Goal: Information Seeking & Learning: Learn about a topic

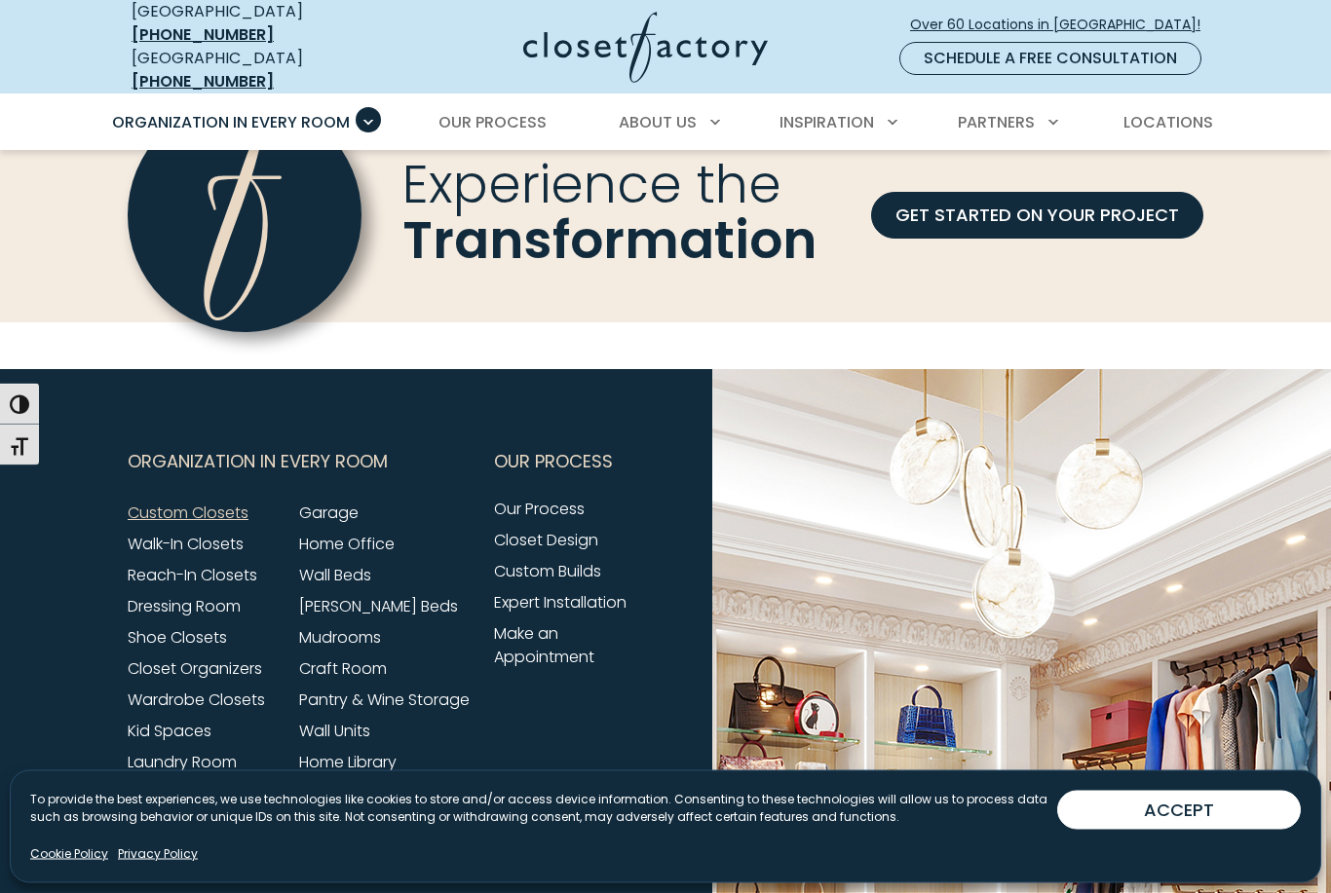
scroll to position [5867, 0]
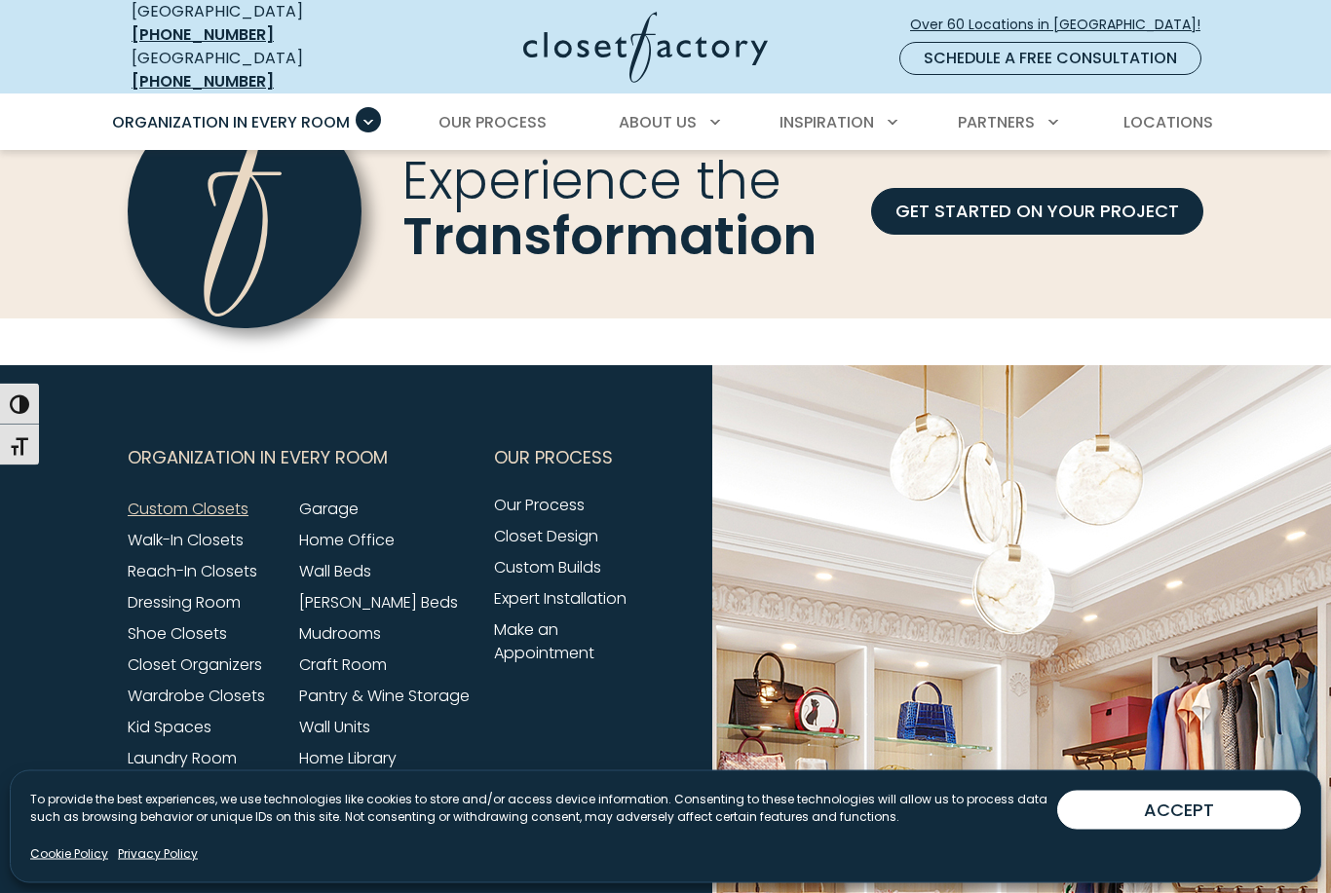
click at [367, 722] on link "Wall Units" at bounding box center [334, 728] width 71 height 22
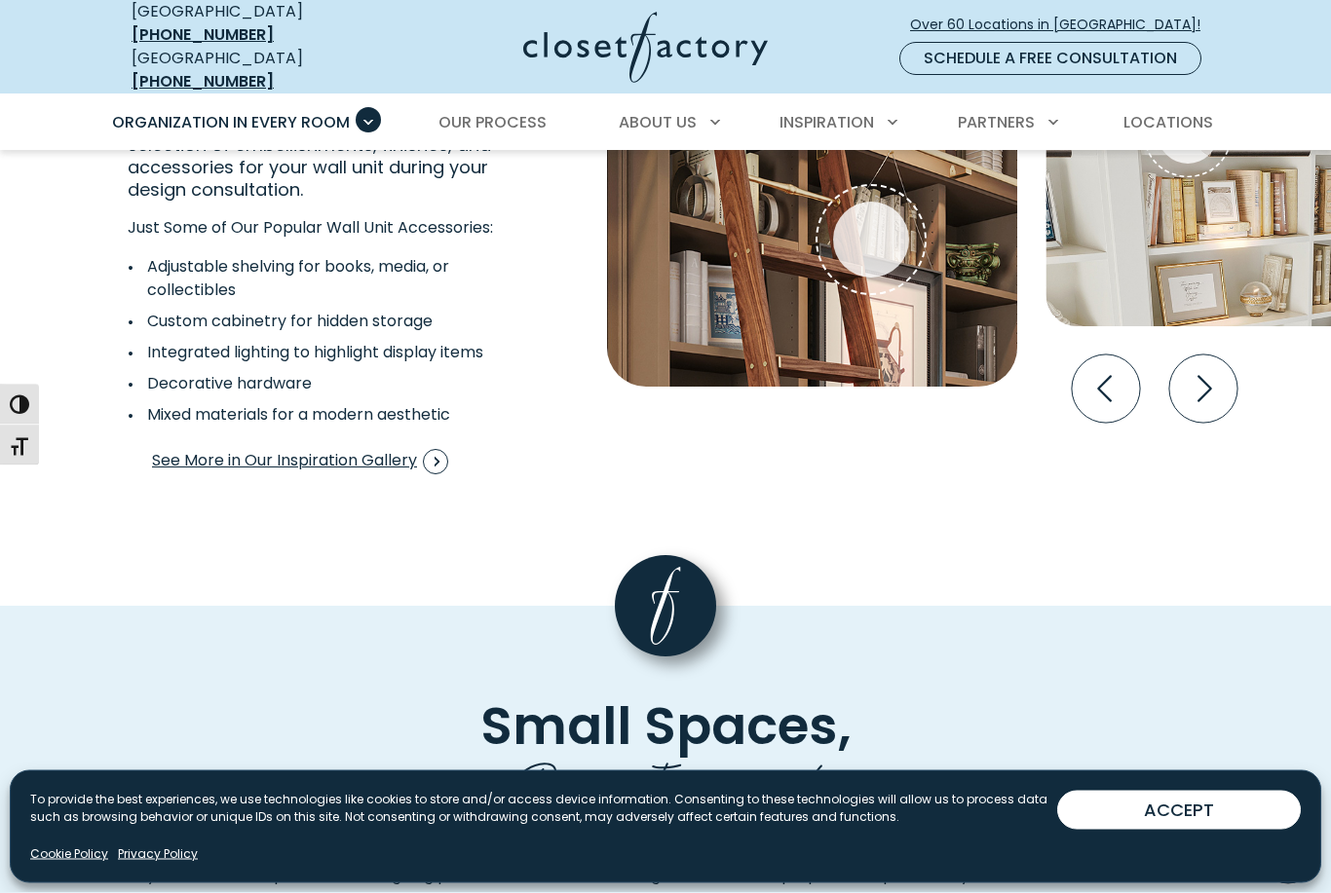
scroll to position [3729, 0]
click at [1212, 355] on icon "Next slide" at bounding box center [1203, 389] width 68 height 68
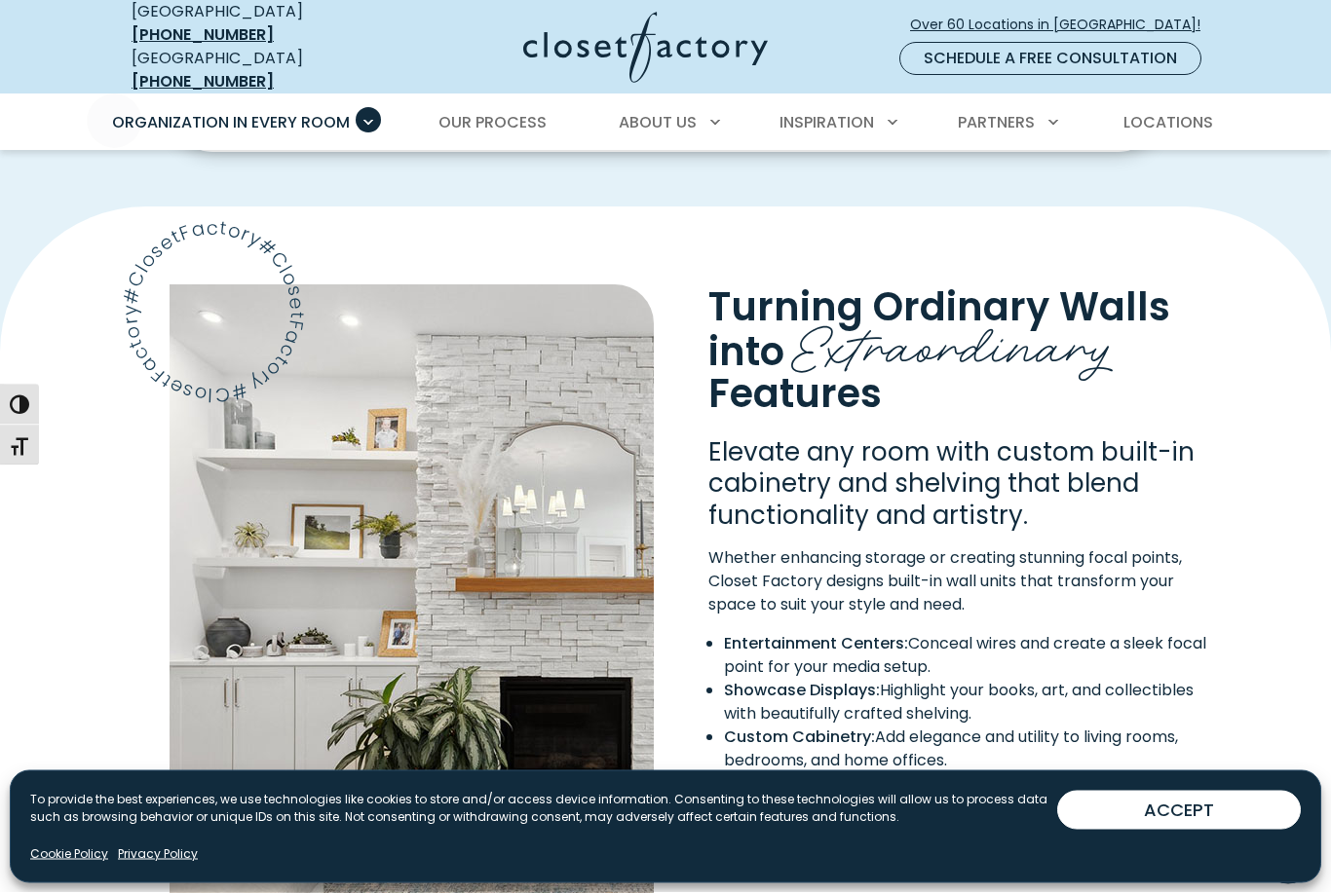
scroll to position [1339, 0]
click at [504, 95] on link "Our Process" at bounding box center [492, 122] width 147 height 55
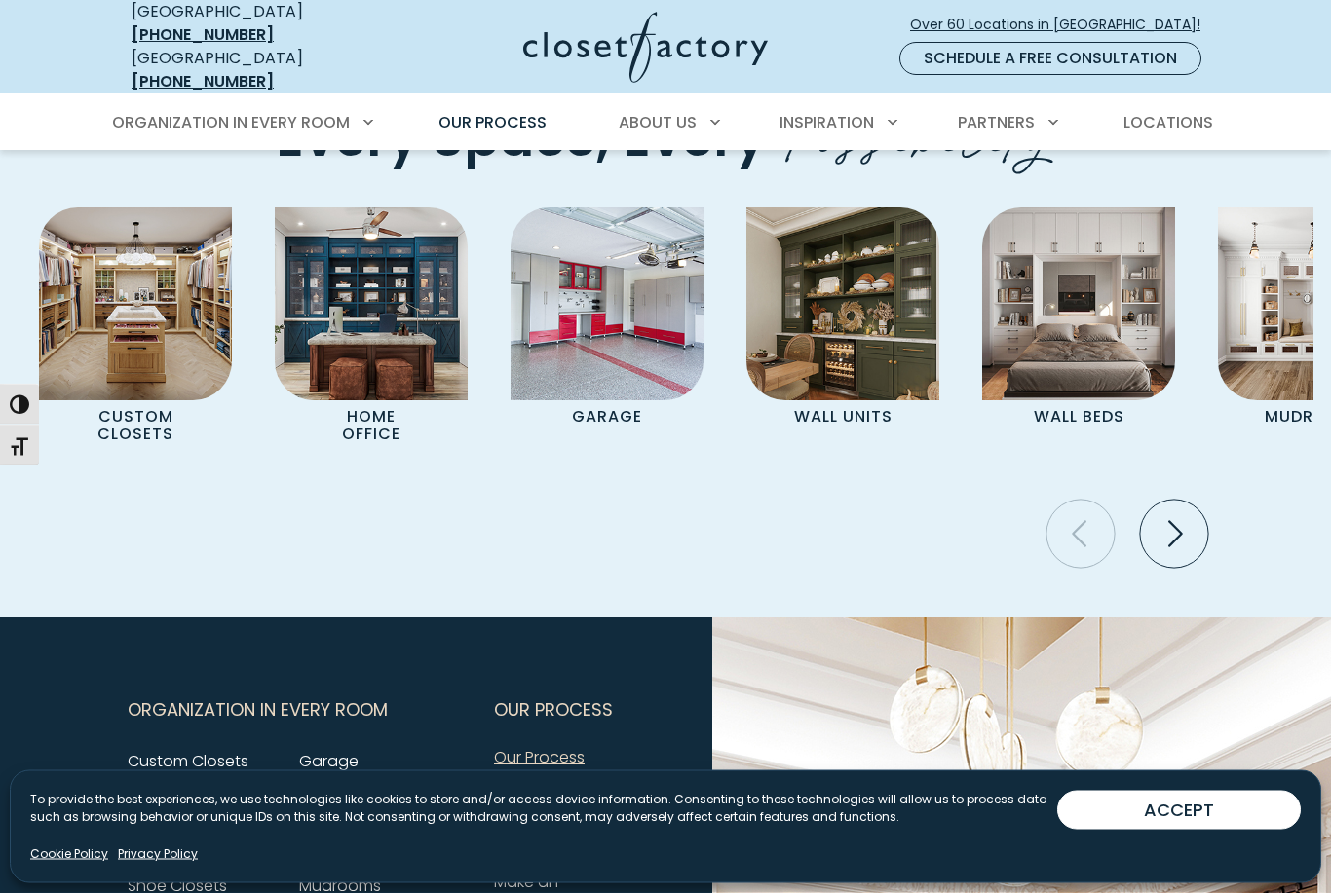
scroll to position [4141, 0]
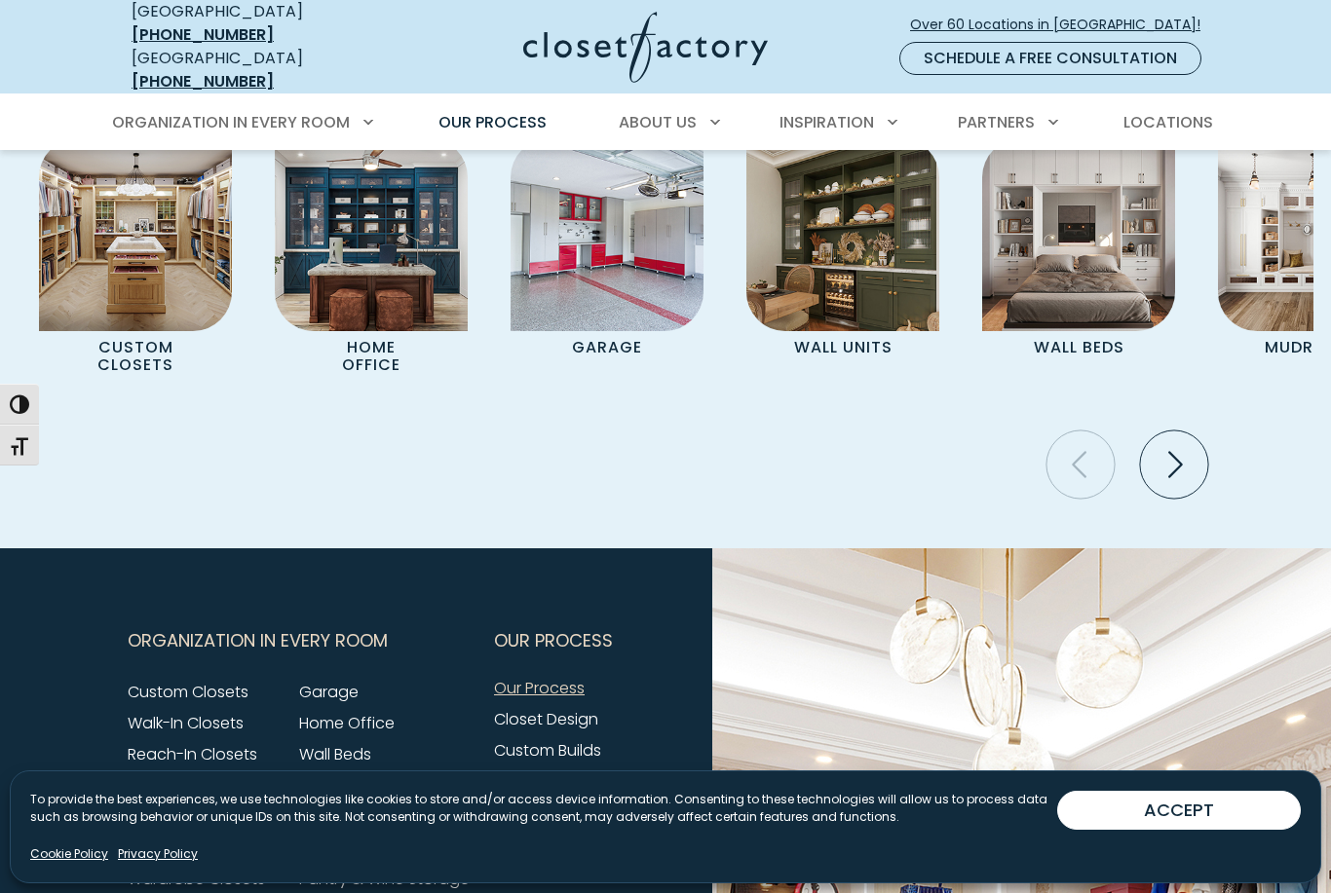
click at [883, 239] on img "Pages Gallery" at bounding box center [842, 234] width 193 height 193
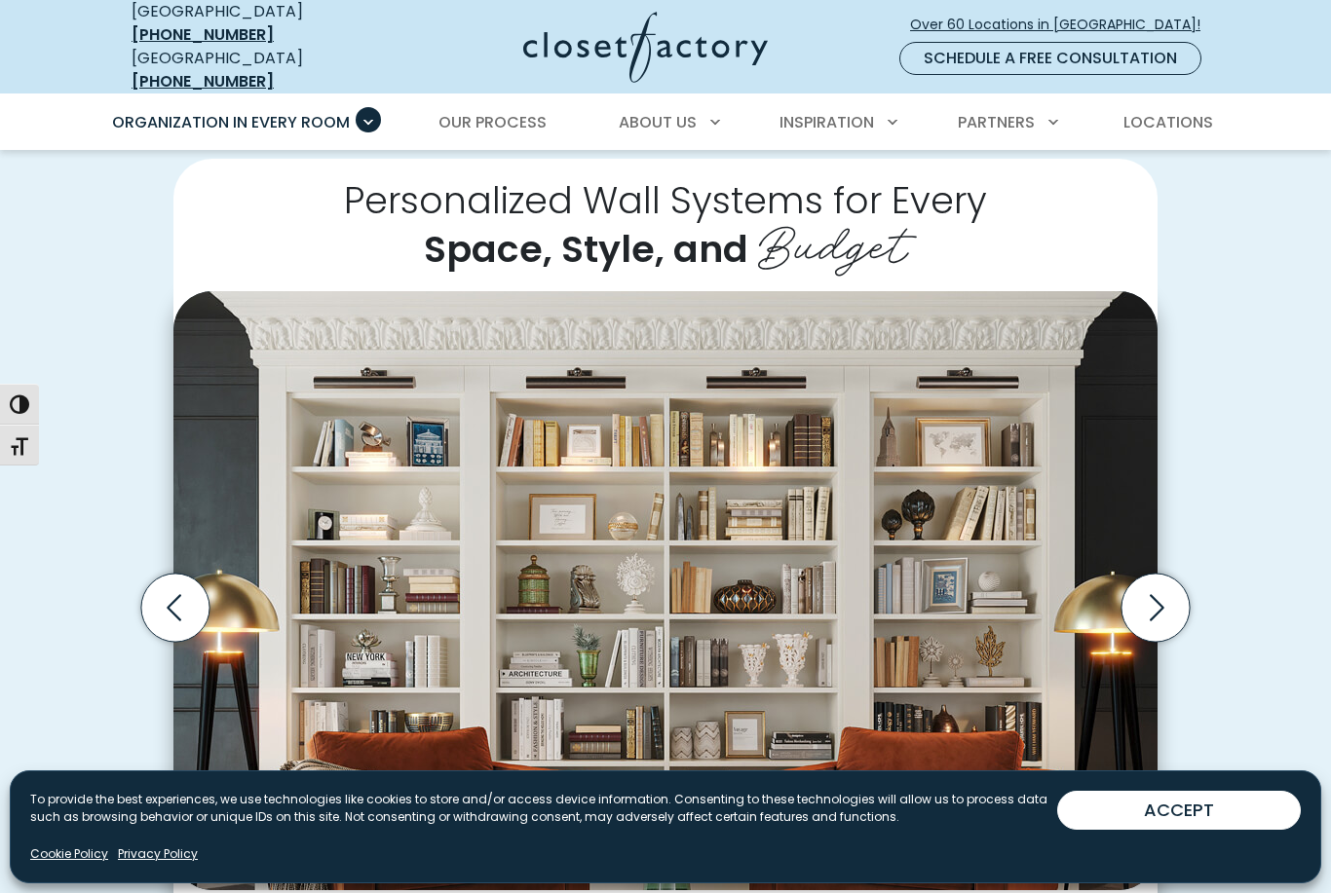
scroll to position [395, 0]
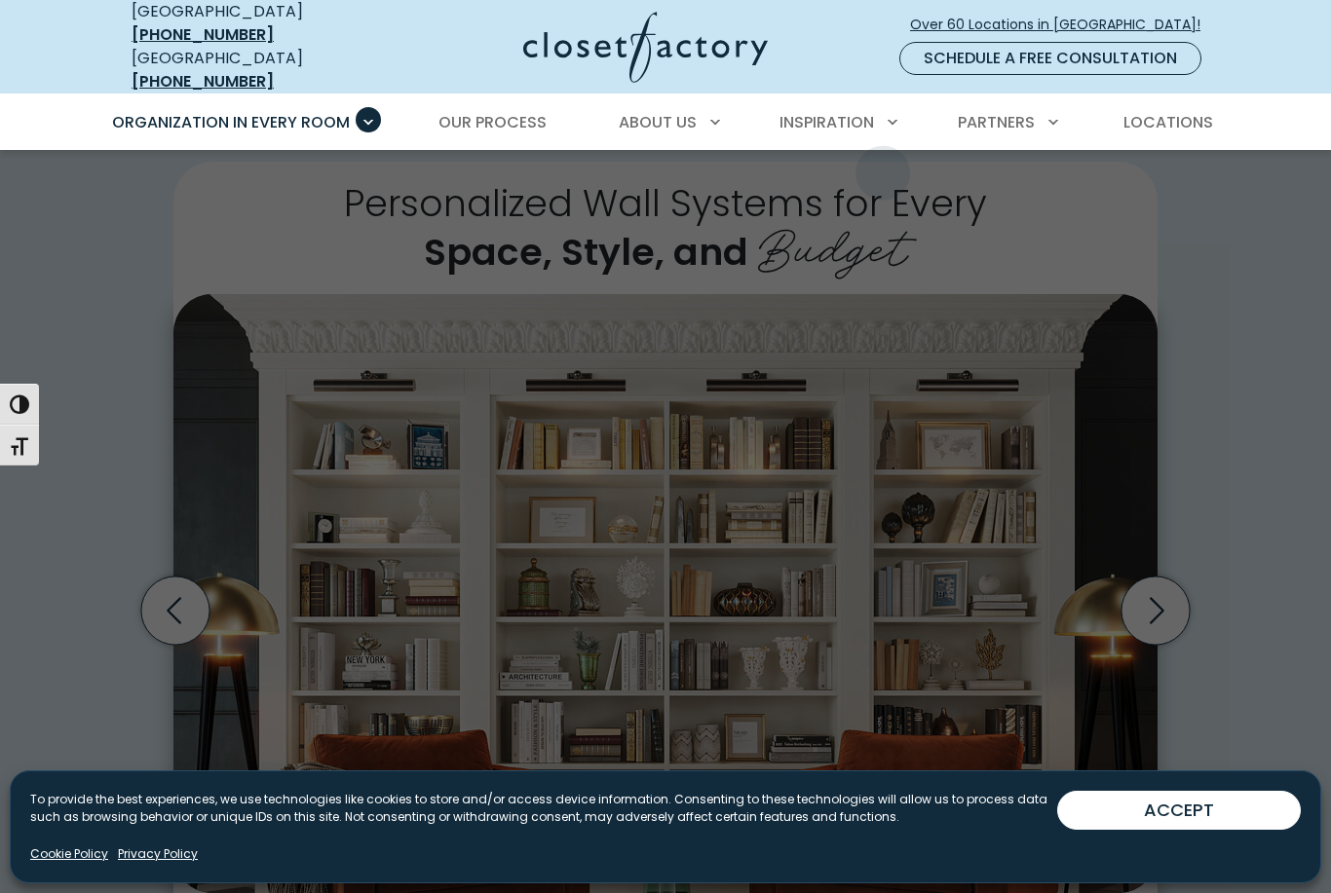
click at [891, 181] on span "Inspiration Gallery" at bounding box center [823, 192] width 163 height 22
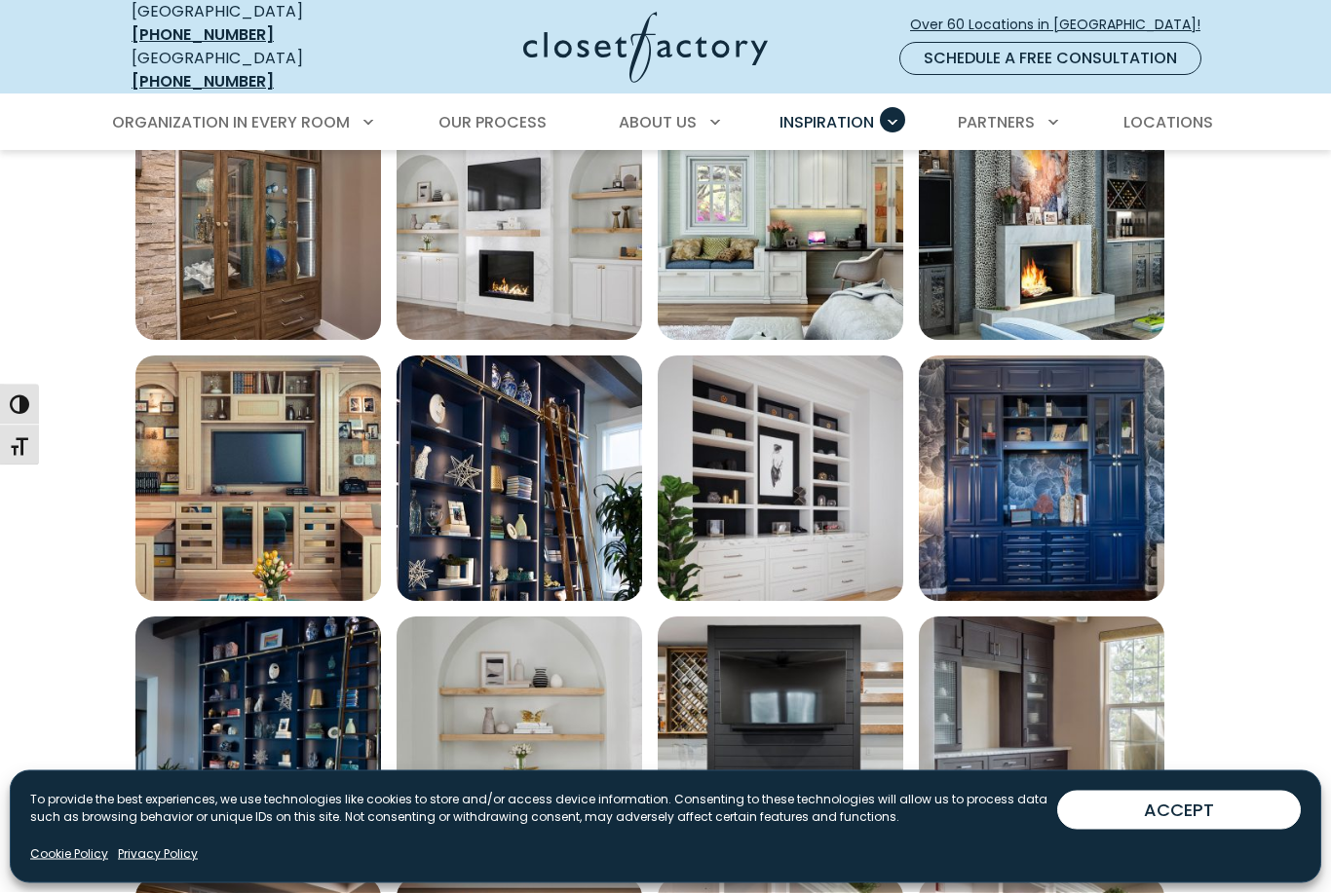
scroll to position [780, 0]
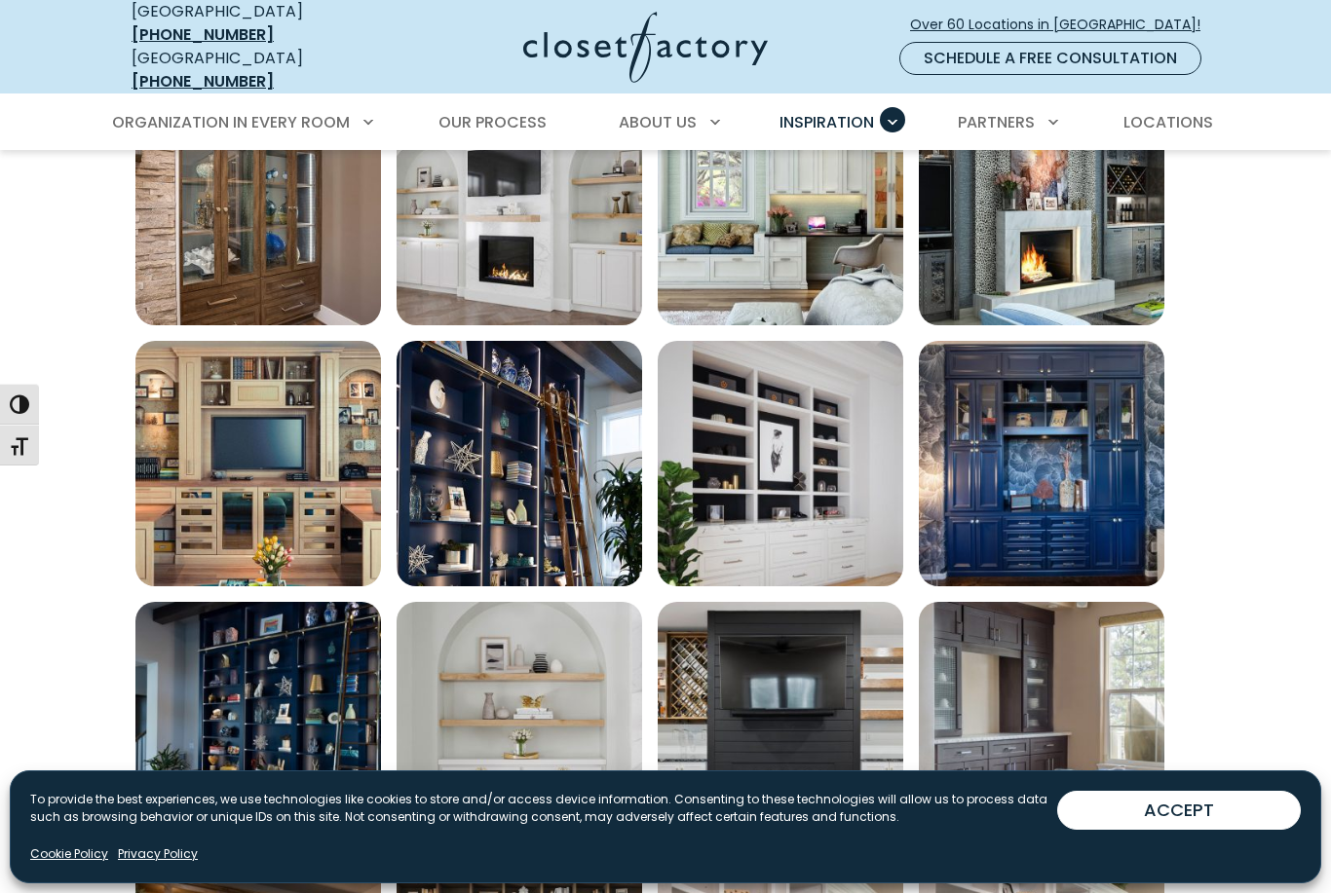
click at [1220, 830] on button "ACCEPT" at bounding box center [1179, 810] width 244 height 39
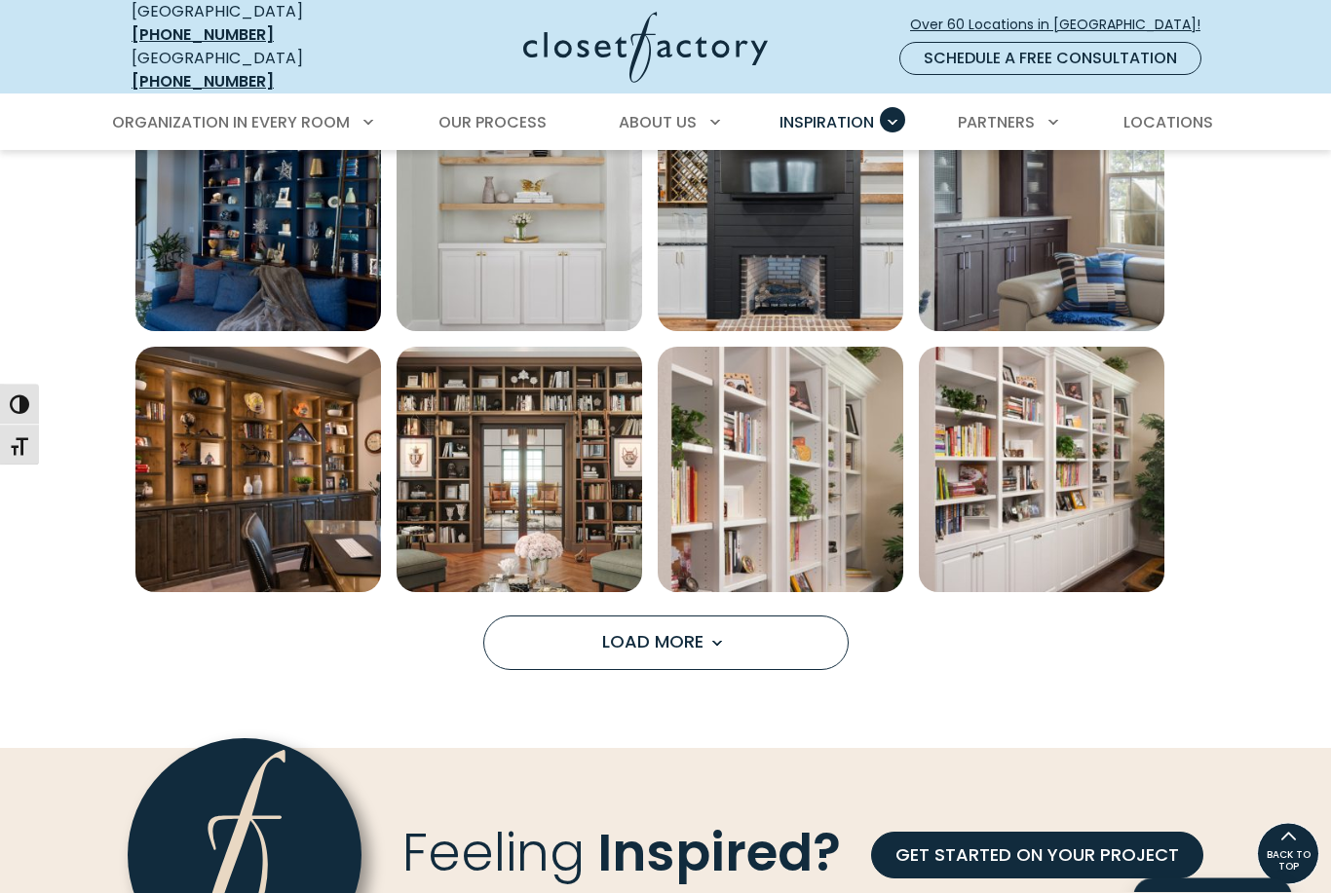
scroll to position [1298, 0]
click at [760, 634] on button "Load More" at bounding box center [665, 643] width 365 height 55
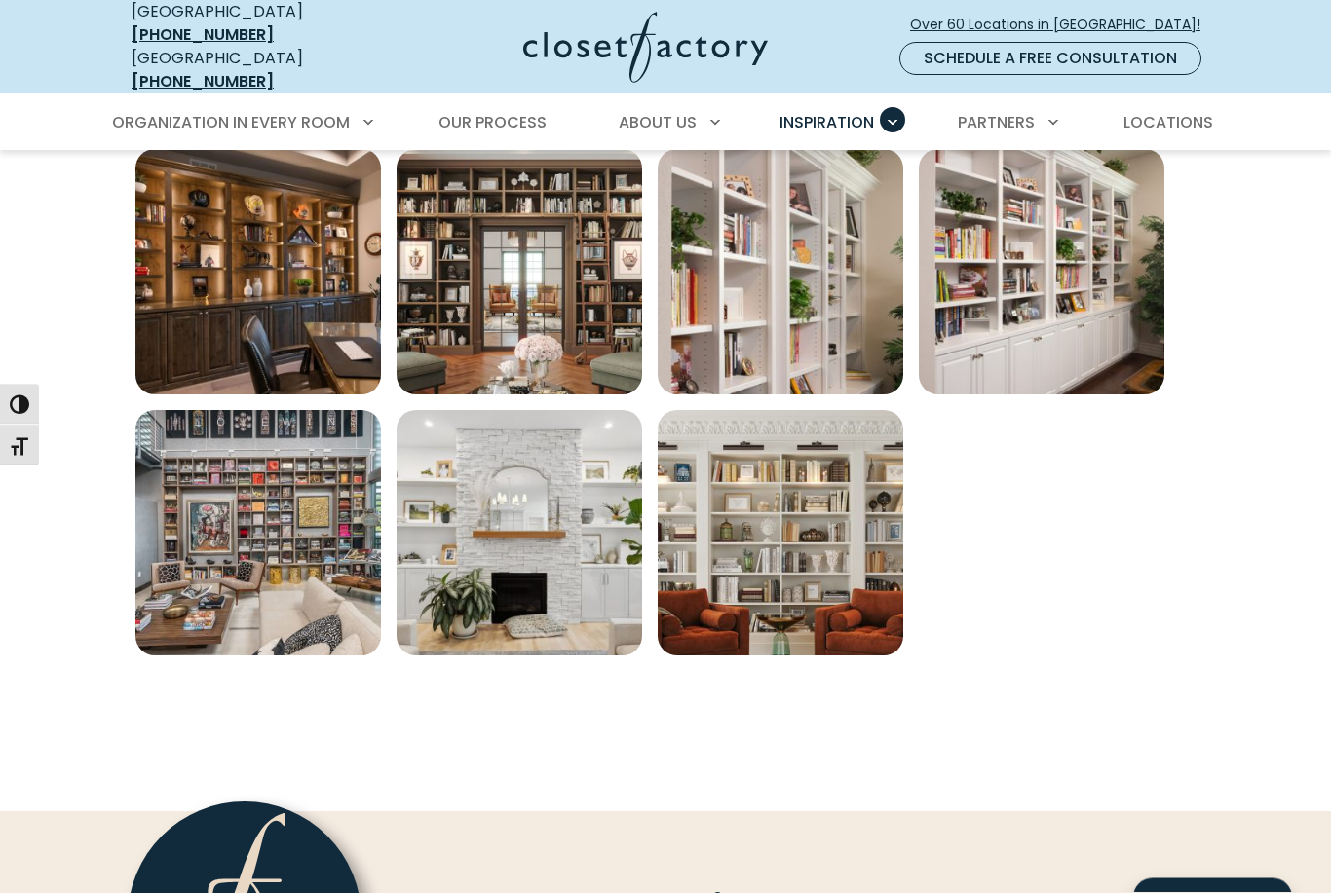
scroll to position [1495, 0]
click at [574, 562] on img "Open inspiration gallery to preview enlarged image" at bounding box center [520, 533] width 246 height 246
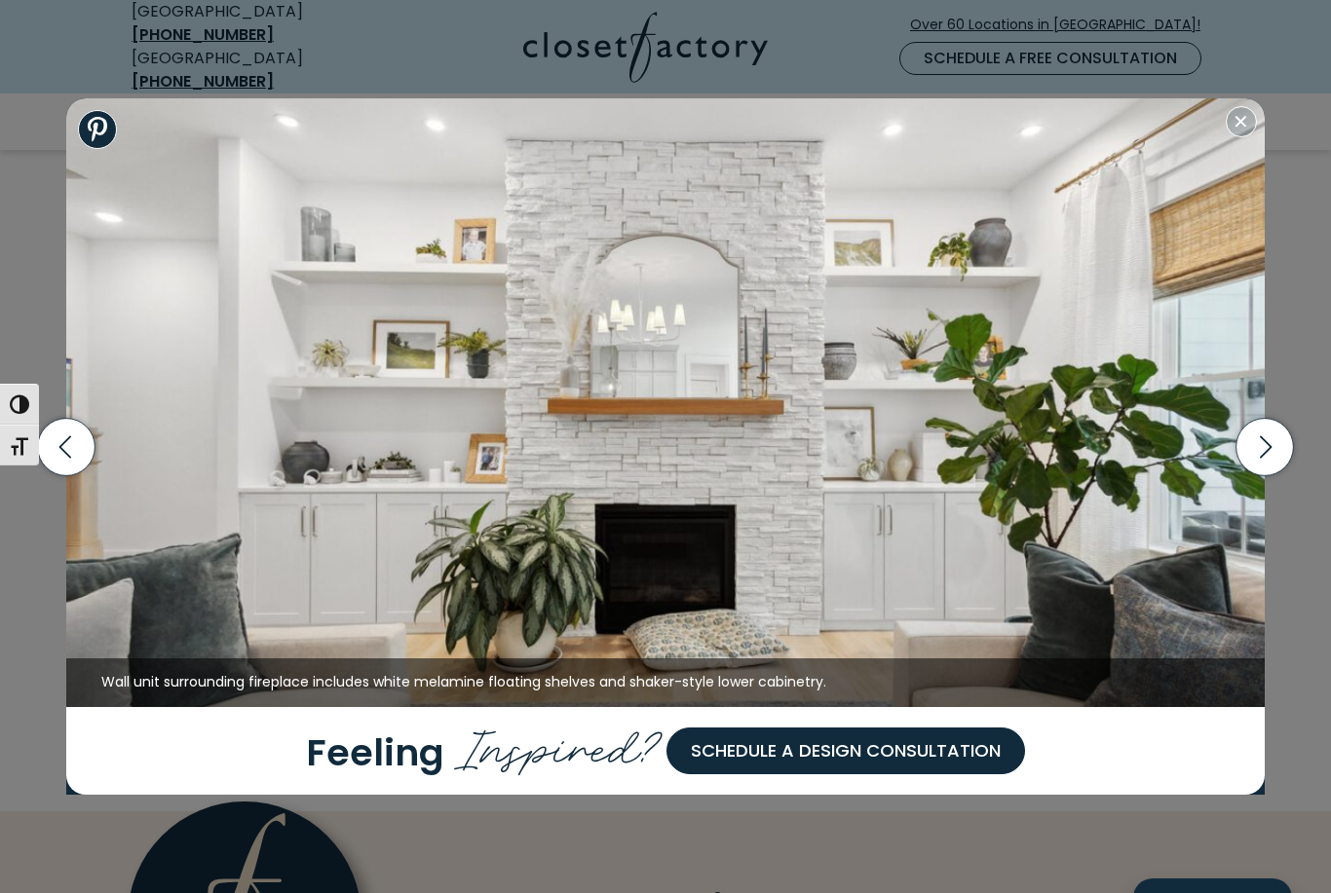
click at [1276, 471] on icon "button" at bounding box center [1263, 446] width 57 height 57
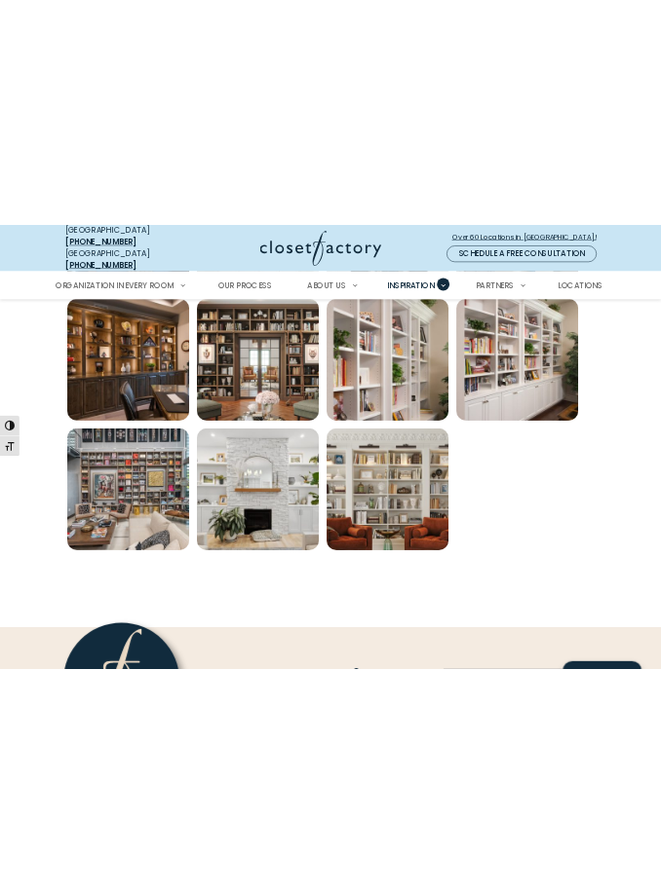
scroll to position [514, 0]
